Goal: Find specific page/section: Find specific page/section

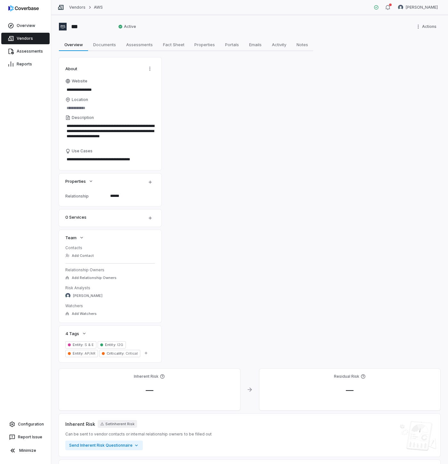
type textarea "*"
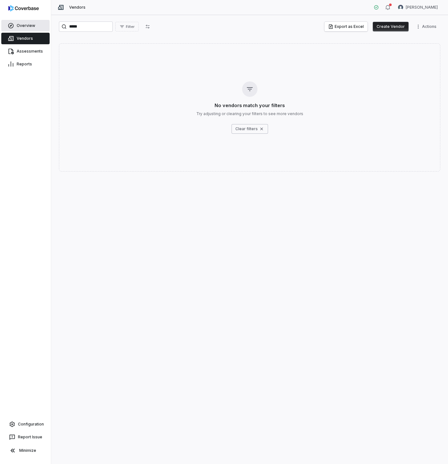
click at [27, 27] on link "Overview" at bounding box center [25, 26] width 48 height 12
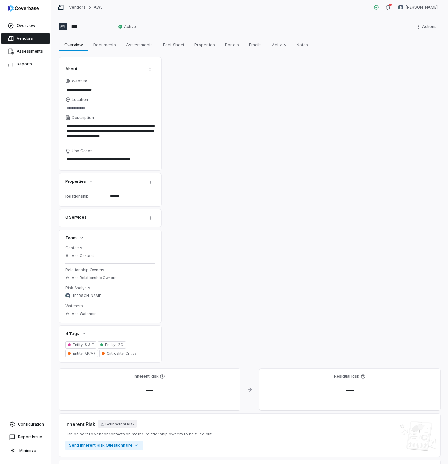
click at [102, 44] on span "Documents" at bounding box center [105, 44] width 28 height 8
type textarea "*"
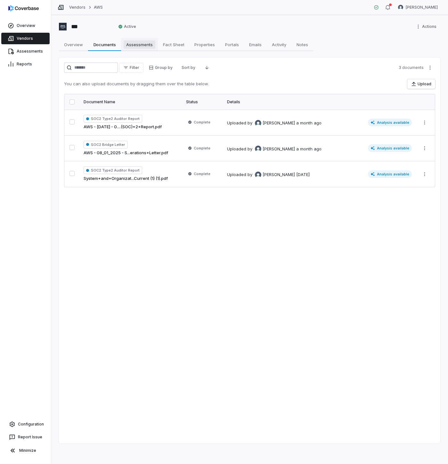
click at [136, 50] on link "Assessments Assessments" at bounding box center [139, 44] width 37 height 13
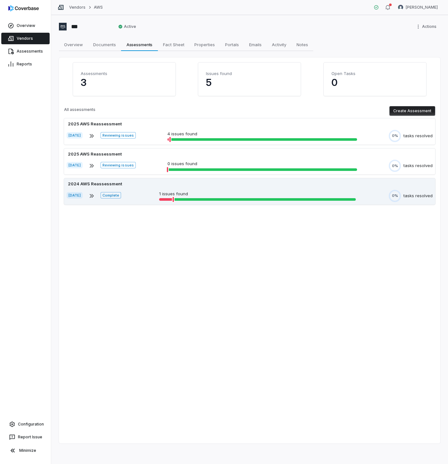
click at [153, 186] on div "2024 AWS Reassessment" at bounding box center [250, 184] width 366 height 6
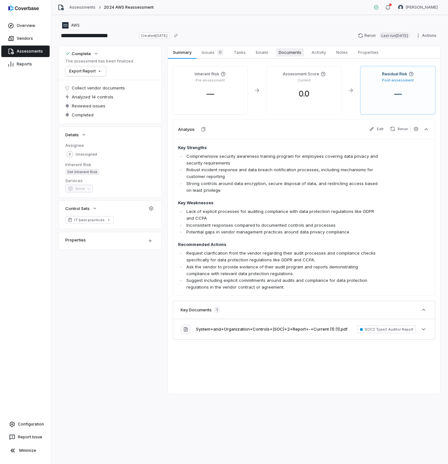
click at [284, 54] on span "Documents" at bounding box center [290, 52] width 28 height 8
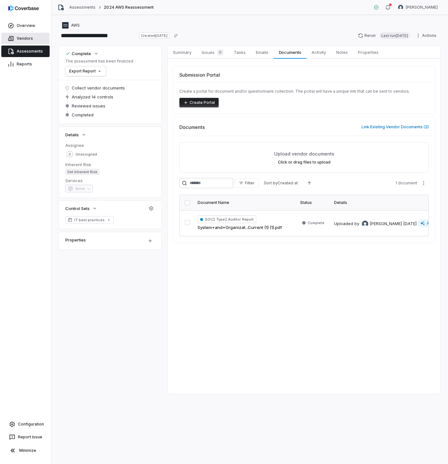
click at [37, 43] on link "Vendors" at bounding box center [25, 39] width 48 height 12
